Goal: Task Accomplishment & Management: Use online tool/utility

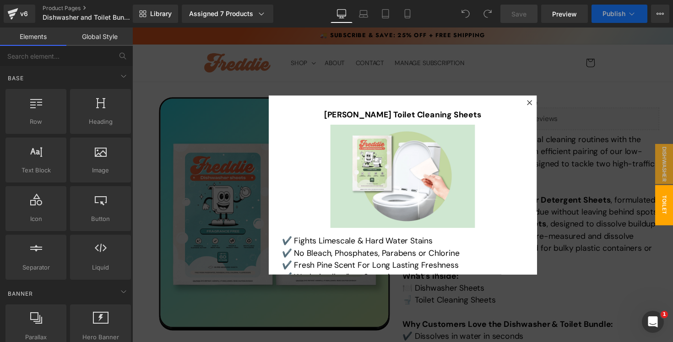
click at [604, 90] on div at bounding box center [409, 188] width 554 height 322
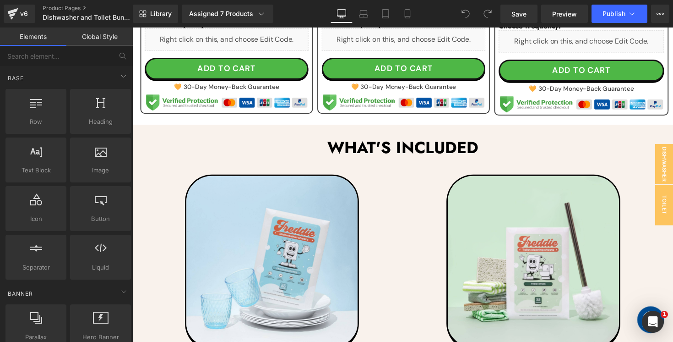
scroll to position [761, 0]
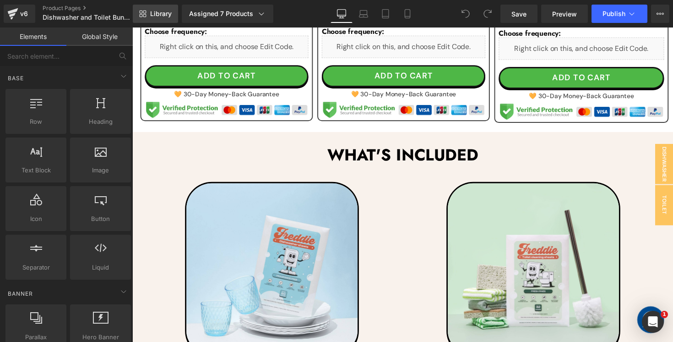
click at [157, 17] on span "Library" at bounding box center [161, 14] width 22 height 8
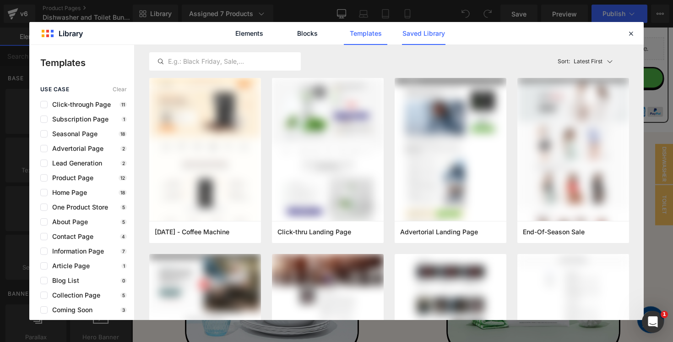
click at [420, 35] on link "Saved Library" at bounding box center [423, 33] width 43 height 23
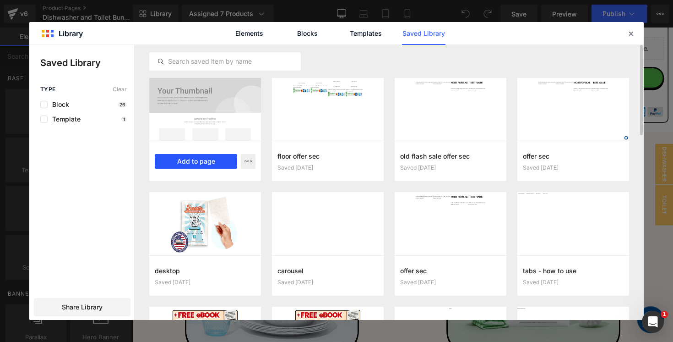
click at [194, 160] on button "Add to page" at bounding box center [196, 161] width 82 height 15
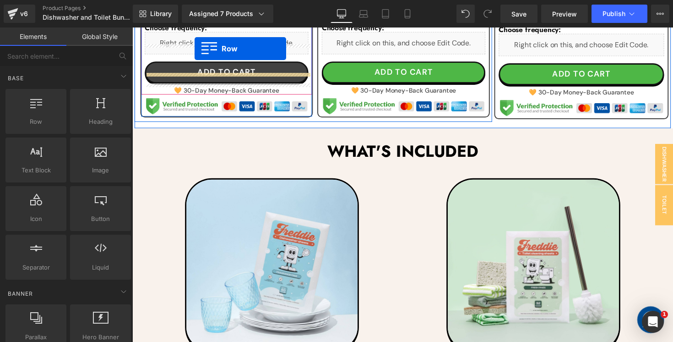
scroll to position [710, 0]
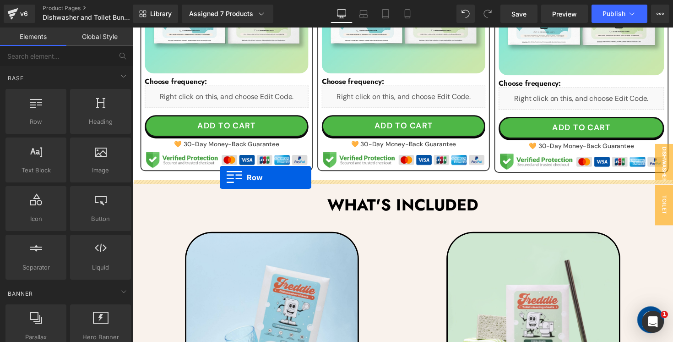
drag, startPoint x: 152, startPoint y: 170, endPoint x: 222, endPoint y: 181, distance: 70.5
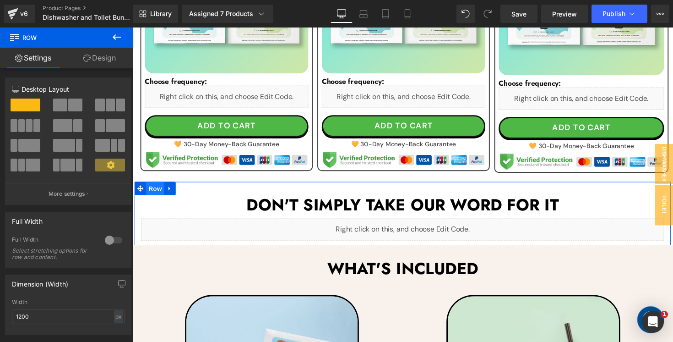
click at [152, 187] on span "Row" at bounding box center [156, 192] width 18 height 14
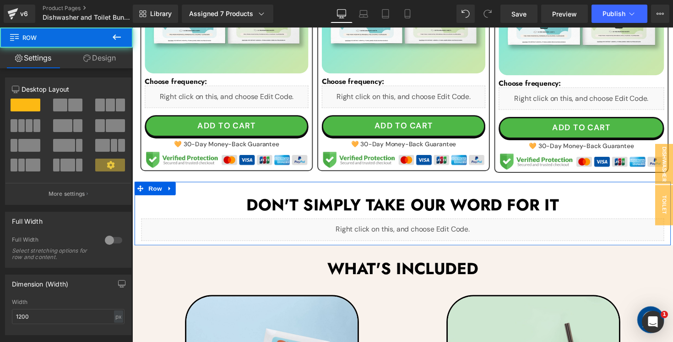
click at [111, 64] on link "Design" at bounding box center [99, 58] width 66 height 21
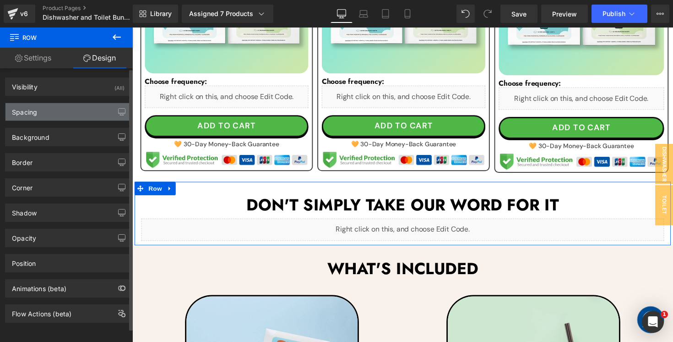
click at [73, 111] on div "Spacing" at bounding box center [67, 111] width 125 height 17
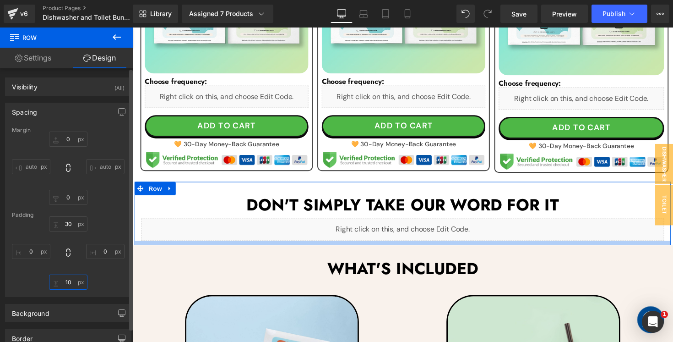
click at [72, 286] on input "10" at bounding box center [68, 281] width 38 height 15
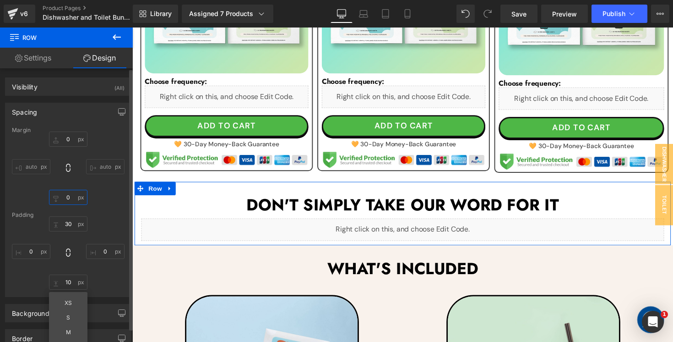
click at [66, 203] on input "0" at bounding box center [68, 197] width 38 height 15
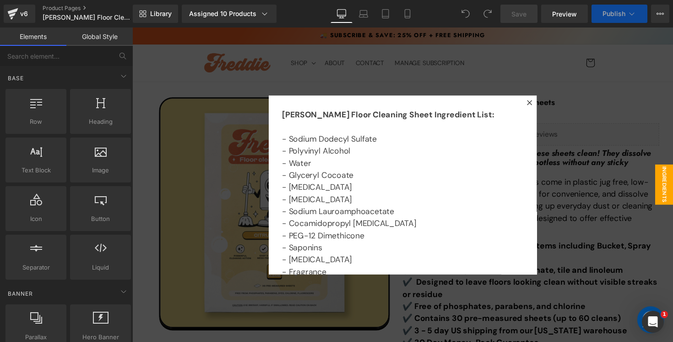
click at [606, 219] on div at bounding box center [409, 188] width 554 height 322
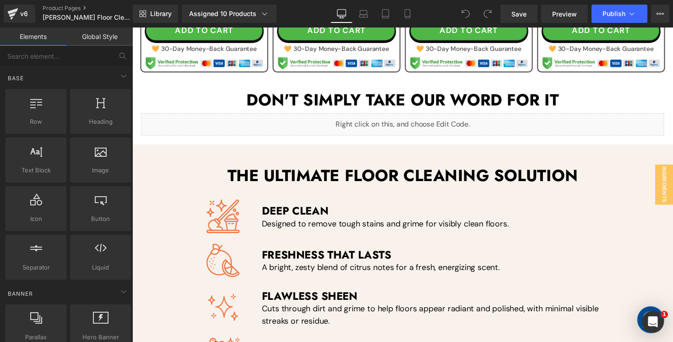
scroll to position [744, 0]
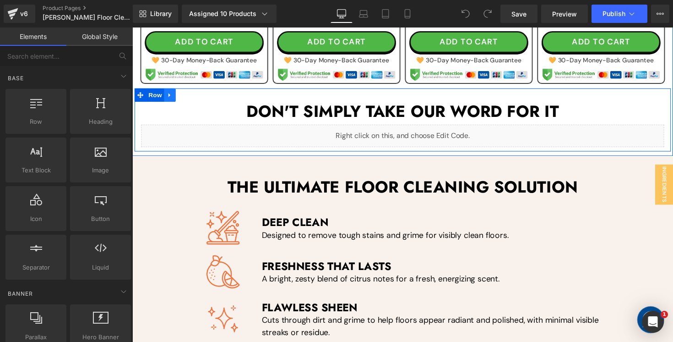
click at [172, 94] on icon at bounding box center [171, 96] width 6 height 7
click at [182, 96] on icon at bounding box center [182, 96] width 6 height 6
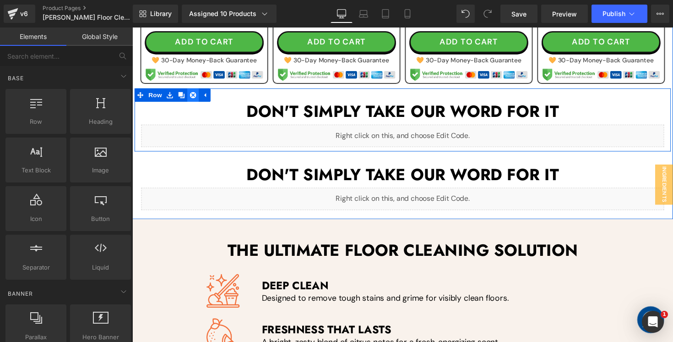
click at [195, 97] on icon at bounding box center [194, 96] width 6 height 6
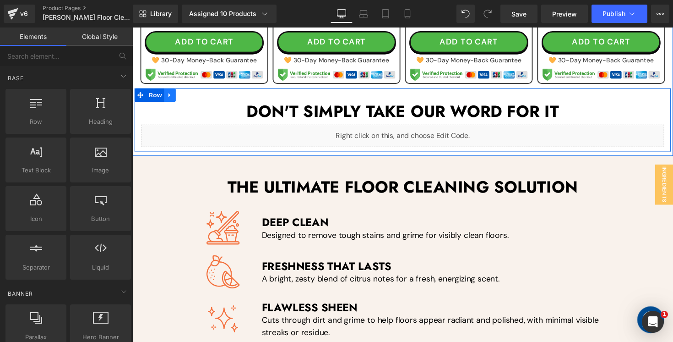
click at [170, 95] on icon at bounding box center [170, 96] width 2 height 4
click at [170, 95] on icon at bounding box center [171, 96] width 6 height 6
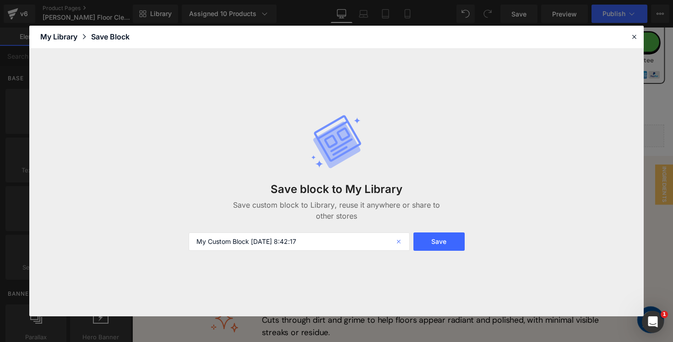
click at [397, 241] on icon at bounding box center [400, 241] width 20 height 18
type input "reviews"
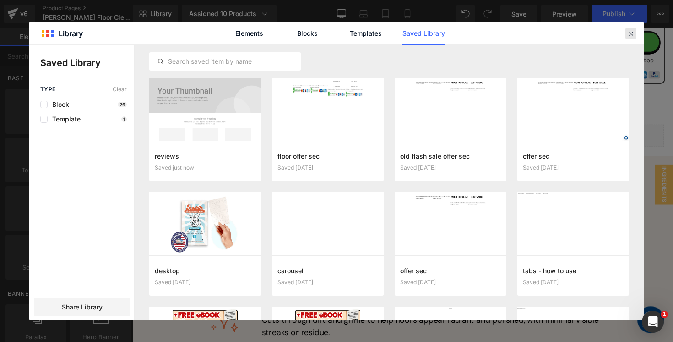
click at [634, 32] on icon at bounding box center [631, 33] width 8 height 8
